Goal: Navigation & Orientation: Find specific page/section

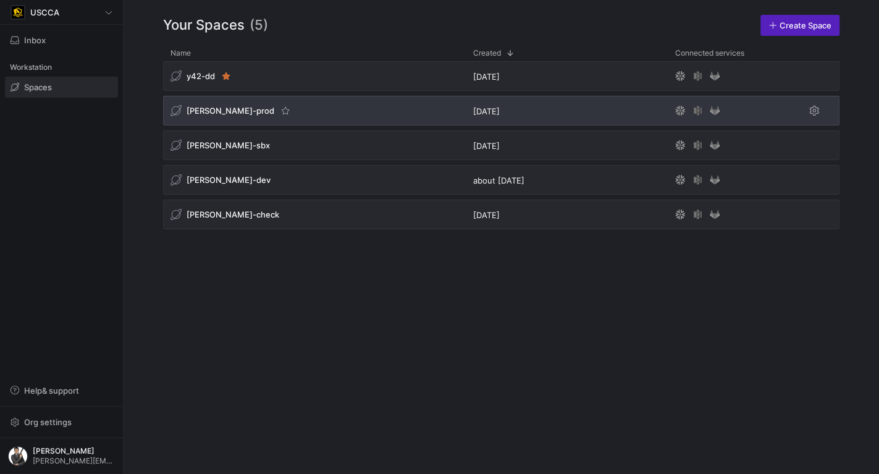
click at [218, 108] on span "[PERSON_NAME]-prod" at bounding box center [231, 111] width 88 height 10
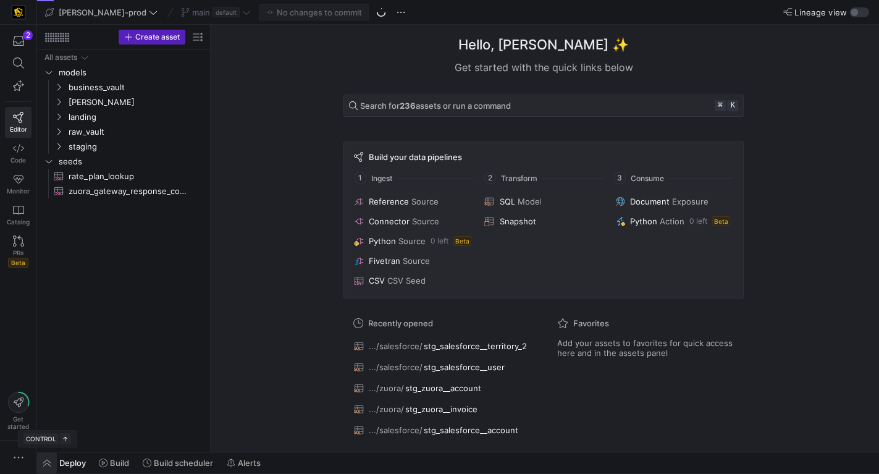
click at [49, 458] on span "button" at bounding box center [47, 462] width 20 height 21
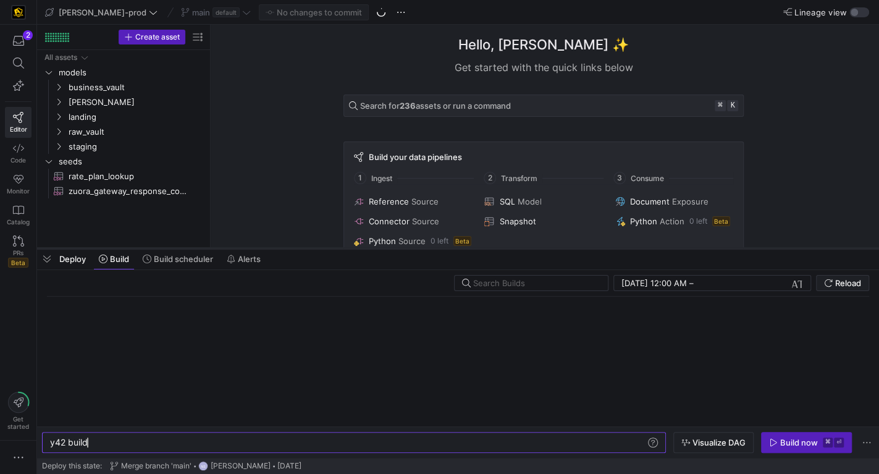
scroll to position [0, 37]
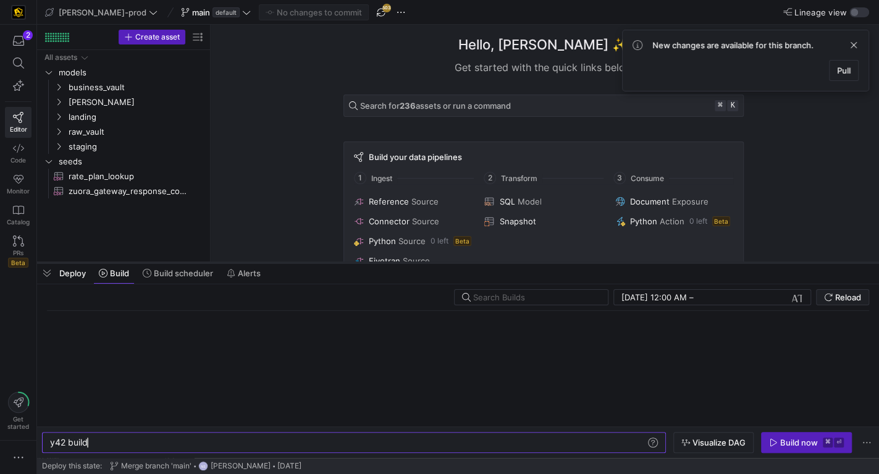
drag, startPoint x: 303, startPoint y: 248, endPoint x: 302, endPoint y: 263, distance: 14.2
click at [302, 263] on div at bounding box center [458, 262] width 842 height 5
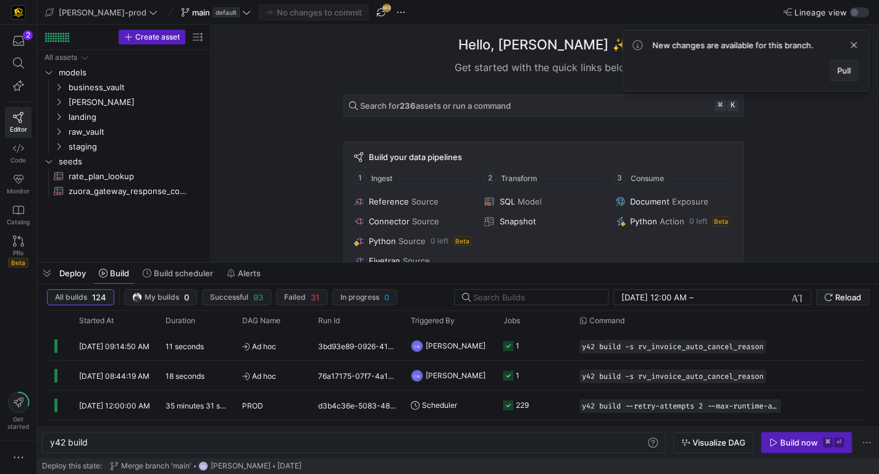
click at [841, 67] on span "Pull" at bounding box center [844, 70] width 14 height 10
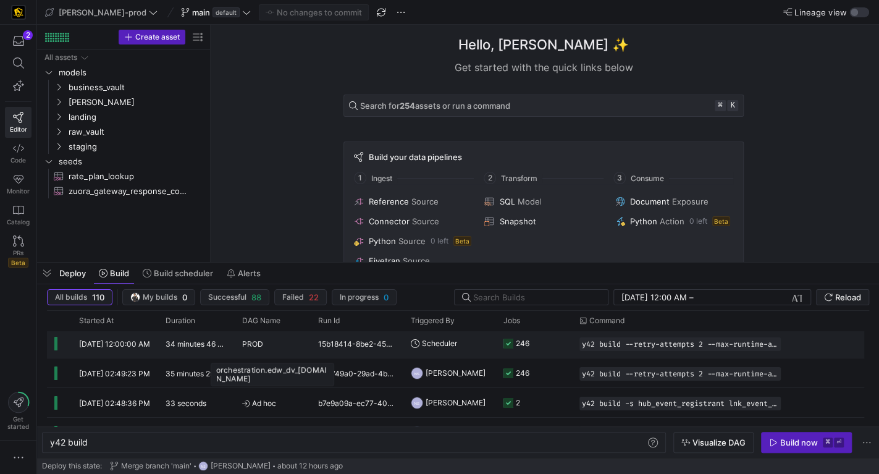
scroll to position [0, 0]
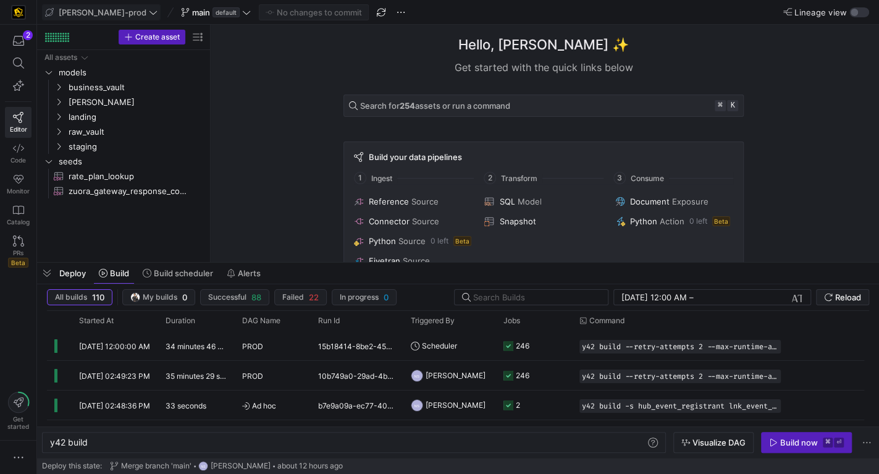
click at [109, 7] on span "[PERSON_NAME]-prod" at bounding box center [101, 12] width 112 height 10
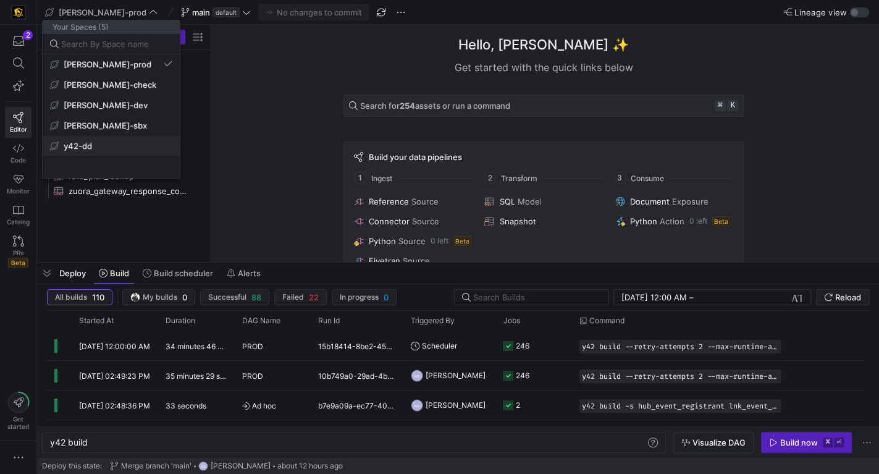
click at [122, 150] on span "y42-dd" at bounding box center [111, 146] width 122 height 10
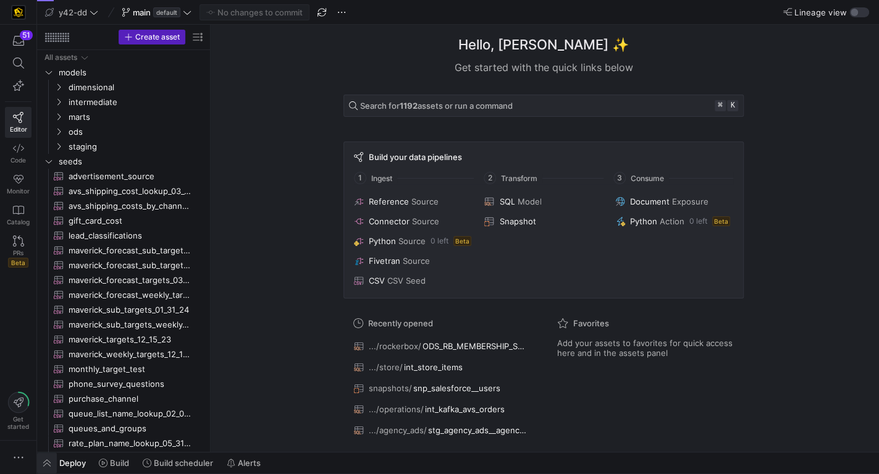
click at [51, 458] on span "button" at bounding box center [47, 462] width 20 height 21
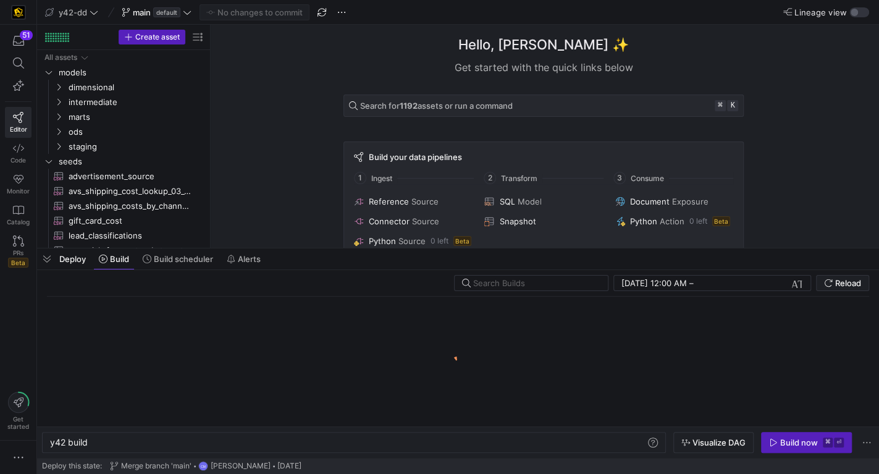
scroll to position [0, 37]
